Goal: Obtain resource: Download file/media

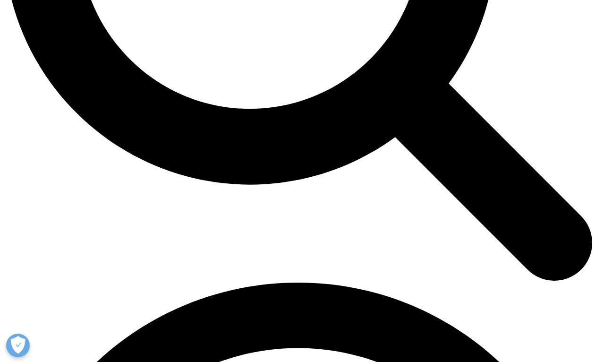
scroll to position [915, 0]
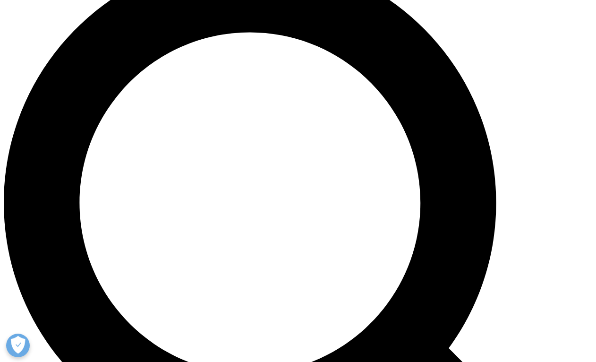
scroll to position [647, 0]
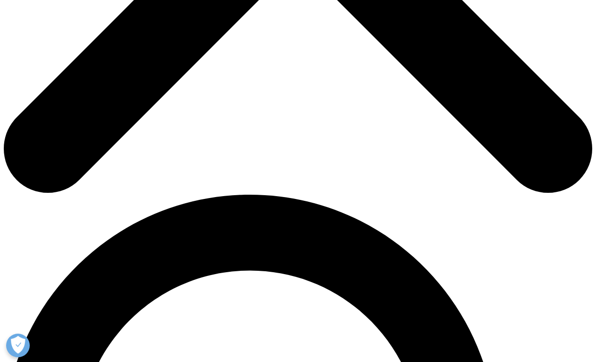
scroll to position [377, 0]
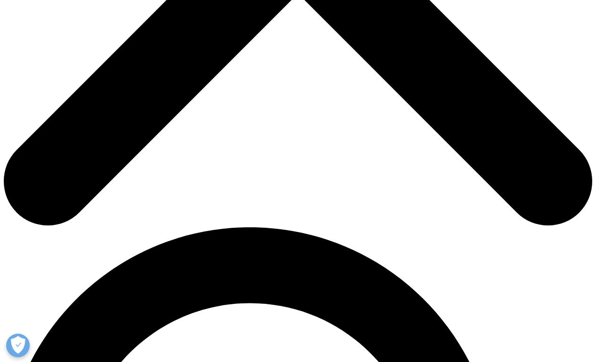
type input "Sacha"
type input "Haymoz"
type input "sacha.haymoz@swisscoregroup.com"
type input "CEO"
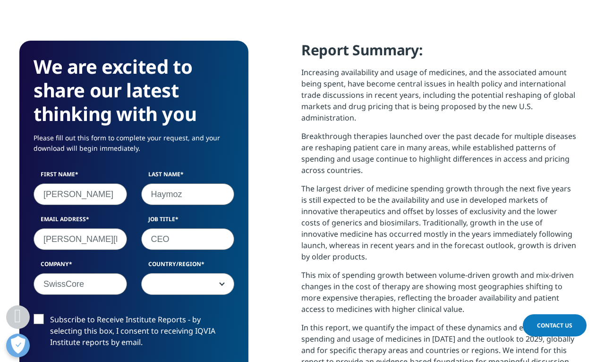
type input "SwissCore"
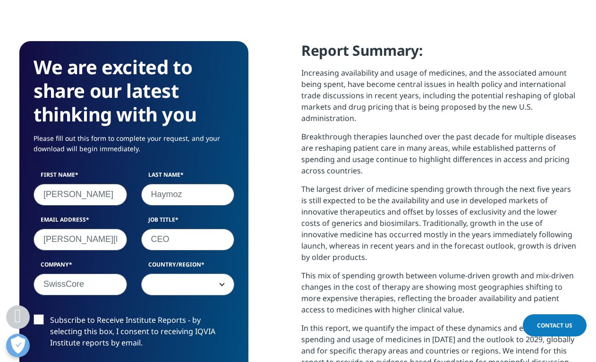
click at [158, 284] on span at bounding box center [188, 284] width 93 height 22
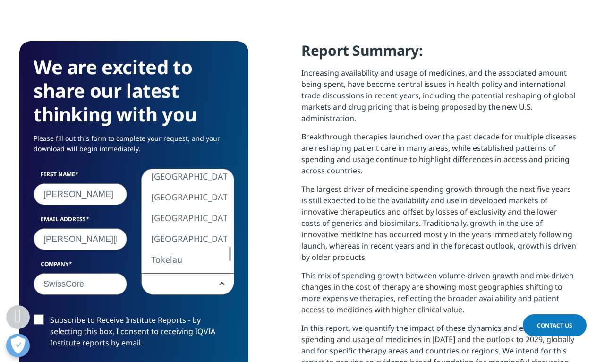
select select "Switzerland"
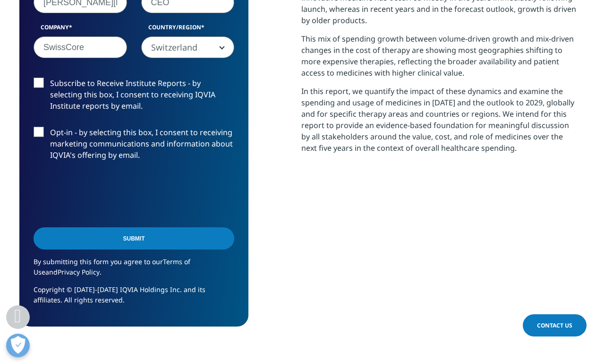
scroll to position [631, 0]
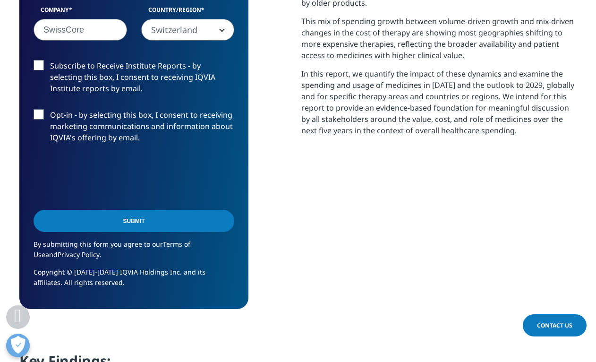
click at [122, 219] on input "Submit" at bounding box center [134, 221] width 201 height 22
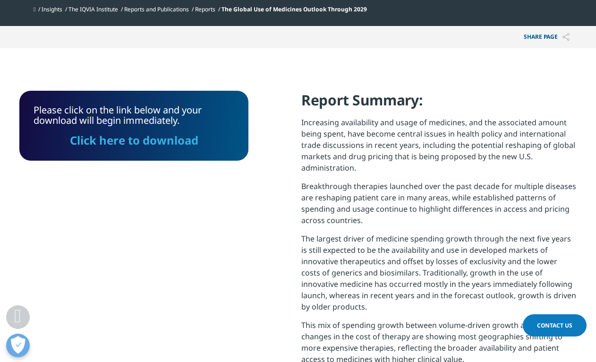
scroll to position [326, 0]
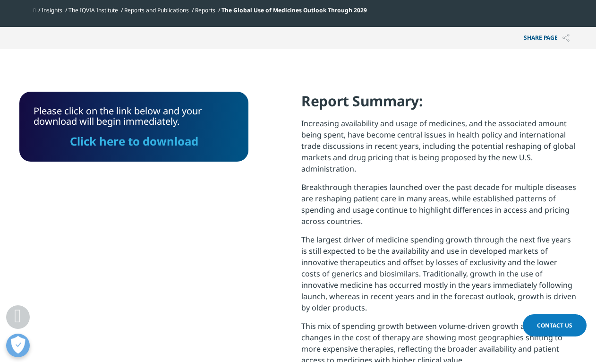
click at [155, 144] on link "Click here to download" at bounding box center [134, 141] width 128 height 16
